Goal: Task Accomplishment & Management: Use online tool/utility

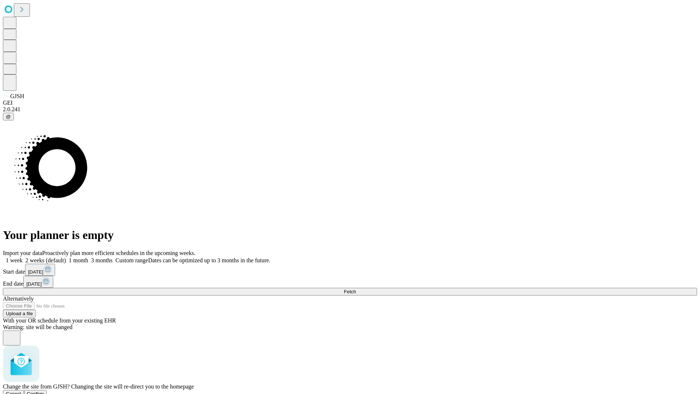
click at [44, 391] on span "Confirm" at bounding box center [35, 393] width 17 height 5
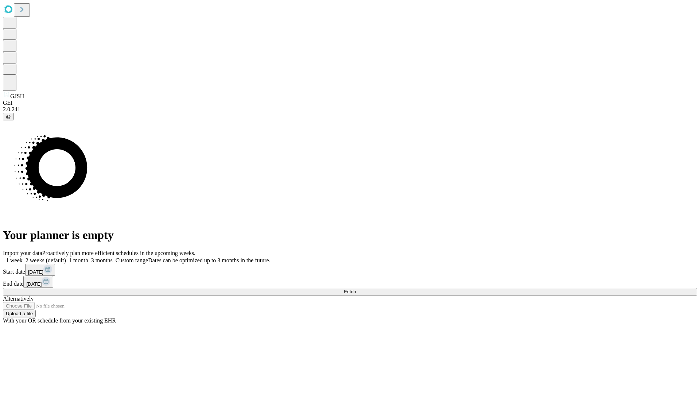
click at [23, 257] on label "1 week" at bounding box center [13, 260] width 20 height 6
click at [356, 289] on span "Fetch" at bounding box center [350, 291] width 12 height 5
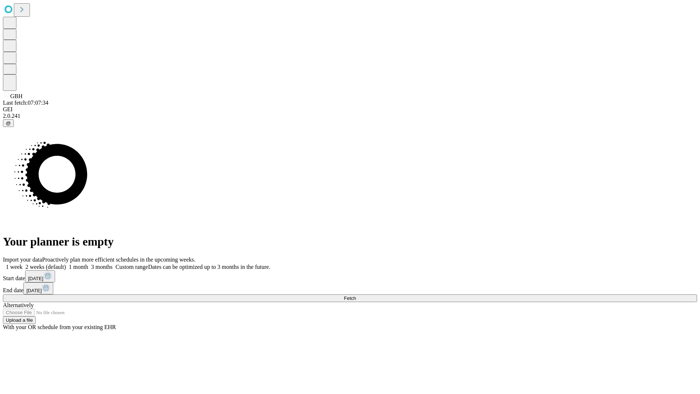
click at [23, 264] on label "1 week" at bounding box center [13, 267] width 20 height 6
click at [356, 295] on span "Fetch" at bounding box center [350, 297] width 12 height 5
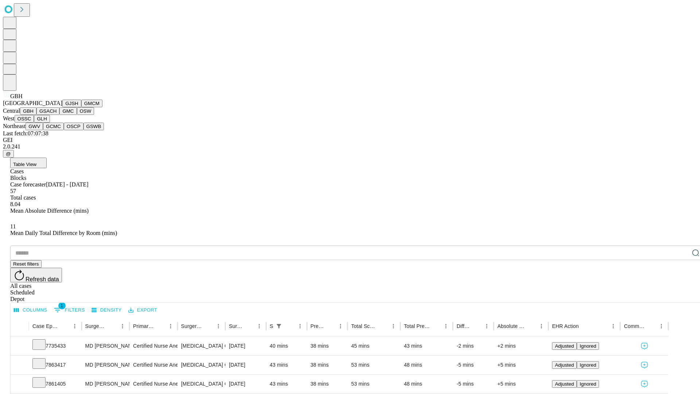
click at [56, 115] on button "GSACH" at bounding box center [47, 111] width 23 height 8
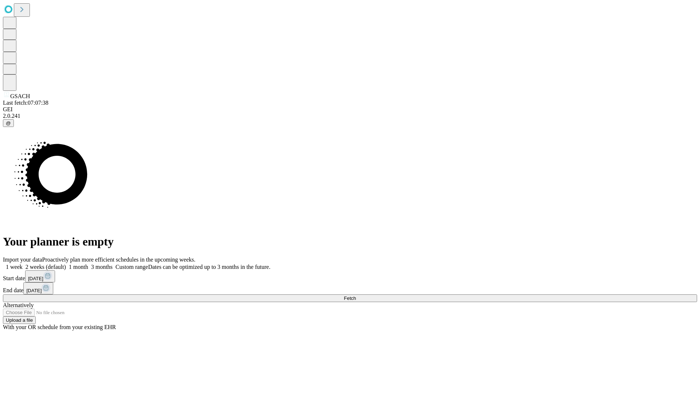
click at [23, 264] on label "1 week" at bounding box center [13, 267] width 20 height 6
click at [356, 295] on span "Fetch" at bounding box center [350, 297] width 12 height 5
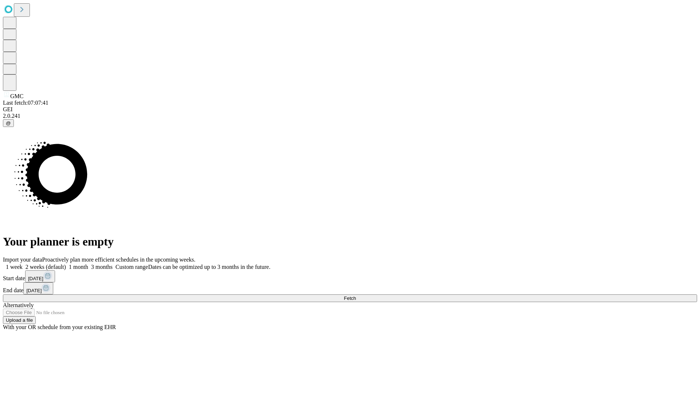
click at [23, 264] on label "1 week" at bounding box center [13, 267] width 20 height 6
click at [356, 295] on span "Fetch" at bounding box center [350, 297] width 12 height 5
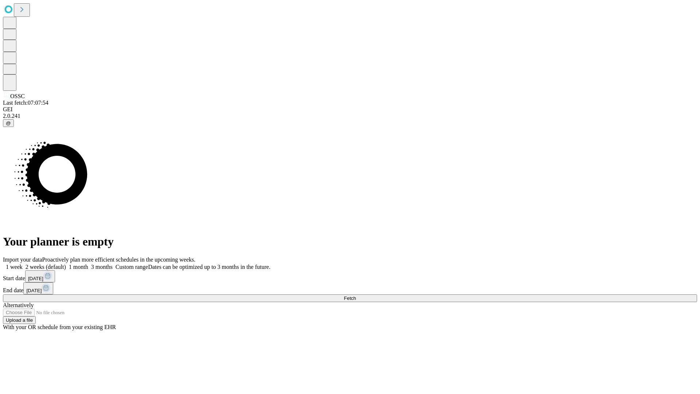
click at [356, 295] on span "Fetch" at bounding box center [350, 297] width 12 height 5
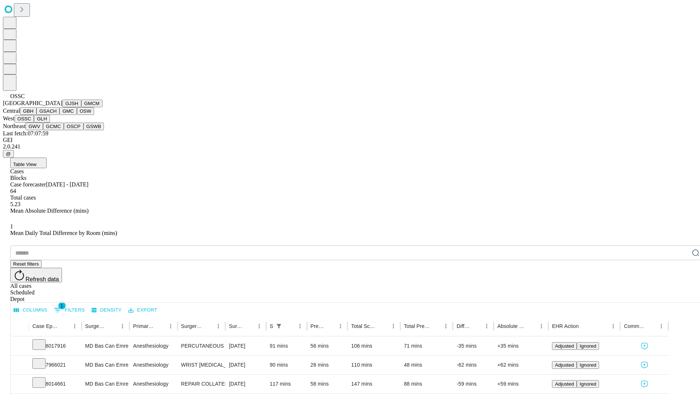
click at [50, 122] on button "GLH" at bounding box center [42, 119] width 16 height 8
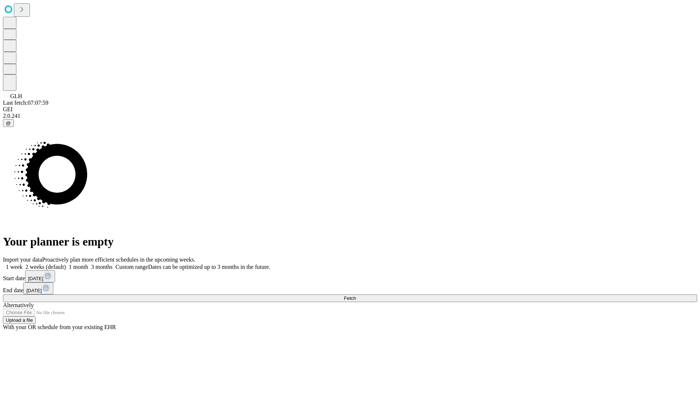
click at [23, 264] on label "1 week" at bounding box center [13, 267] width 20 height 6
click at [356, 295] on span "Fetch" at bounding box center [350, 297] width 12 height 5
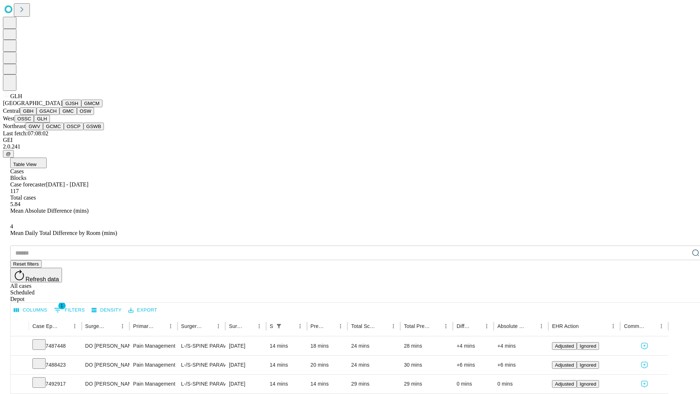
click at [43, 130] on button "GWV" at bounding box center [34, 126] width 17 height 8
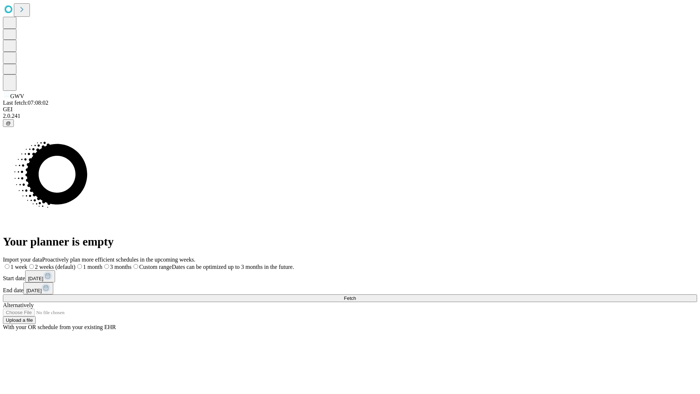
click at [27, 264] on label "1 week" at bounding box center [15, 267] width 24 height 6
click at [356, 295] on span "Fetch" at bounding box center [350, 297] width 12 height 5
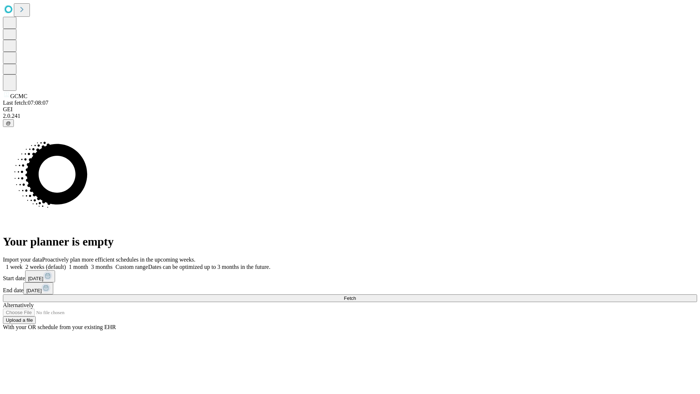
click at [356, 295] on span "Fetch" at bounding box center [350, 297] width 12 height 5
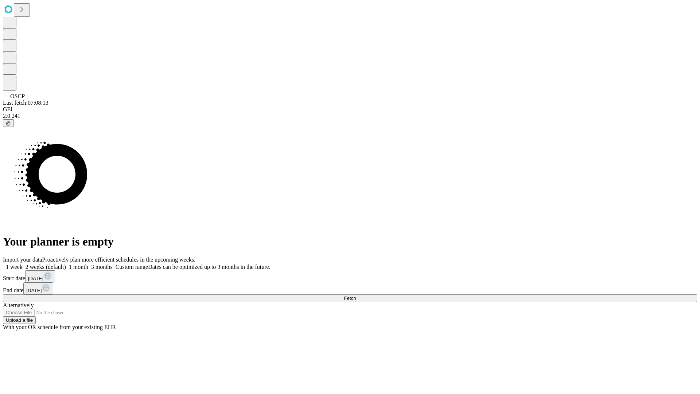
click at [23, 264] on label "1 week" at bounding box center [13, 267] width 20 height 6
click at [356, 295] on span "Fetch" at bounding box center [350, 297] width 12 height 5
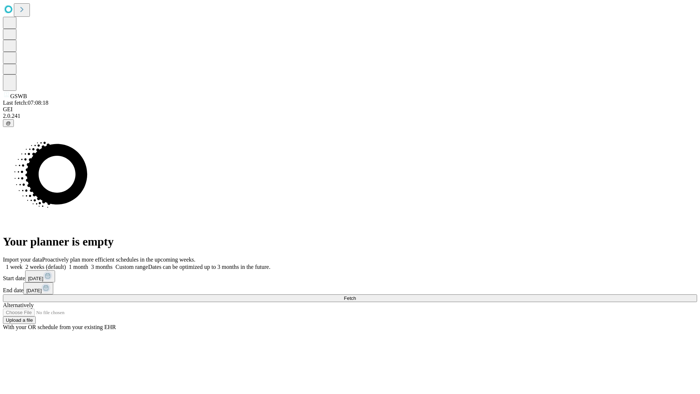
click at [23, 264] on label "1 week" at bounding box center [13, 267] width 20 height 6
click at [356, 295] on span "Fetch" at bounding box center [350, 297] width 12 height 5
